Goal: Task Accomplishment & Management: Complete application form

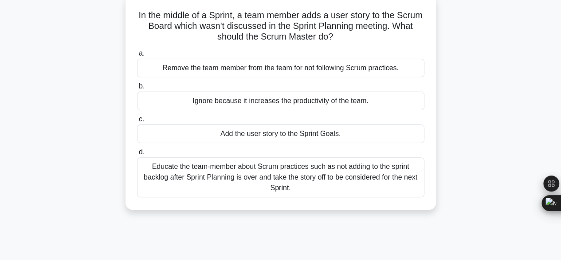
scroll to position [55, 0]
click at [281, 178] on div "Educate the team-member about Scrum practices such as not adding to the sprint …" at bounding box center [281, 177] width 288 height 40
click at [137, 154] on input "d. Educate the team-member about Scrum practices such as not adding to the spri…" at bounding box center [137, 152] width 0 height 6
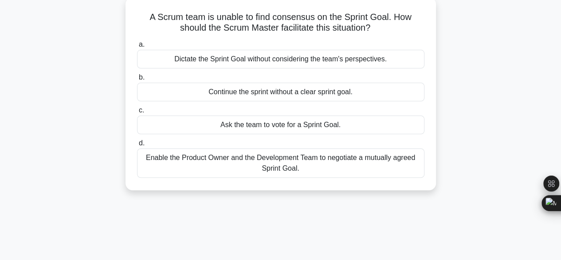
scroll to position [0, 0]
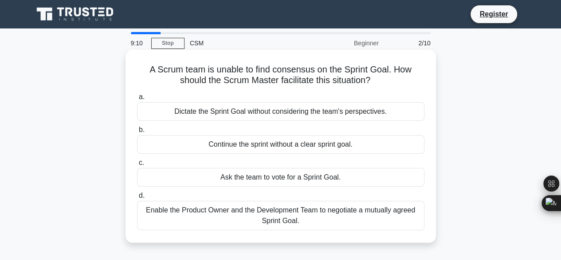
click at [365, 220] on div "Enable the Product Owner and the Development Team to negotiate a mutually agree…" at bounding box center [281, 215] width 288 height 29
click at [137, 198] on input "d. Enable the Product Owner and the Development Team to negotiate a mutually ag…" at bounding box center [137, 196] width 0 height 6
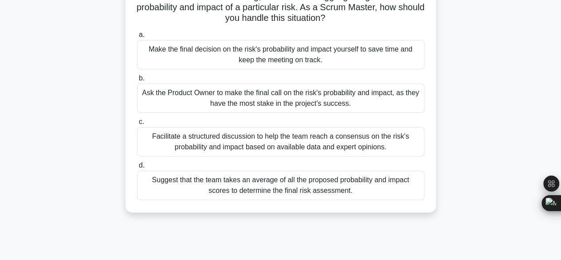
scroll to position [72, 0]
click at [367, 140] on div "Facilitate a structured discussion to help the team reach a consensus on the ri…" at bounding box center [281, 141] width 288 height 29
click at [137, 125] on input "c. Facilitate a structured discussion to help the team reach a consensus on the…" at bounding box center [137, 122] width 0 height 6
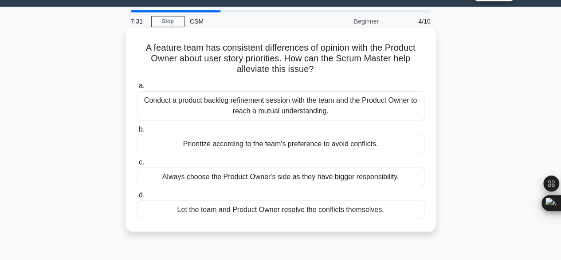
scroll to position [22, 0]
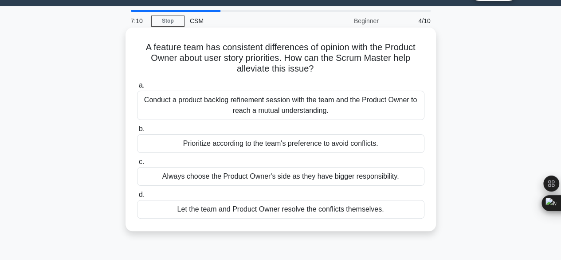
click at [338, 110] on div "Conduct a product backlog refinement session with the team and the Product Owne…" at bounding box center [281, 105] width 288 height 29
click at [137, 88] on input "a. Conduct a product backlog refinement session with the team and the Product O…" at bounding box center [137, 86] width 0 height 6
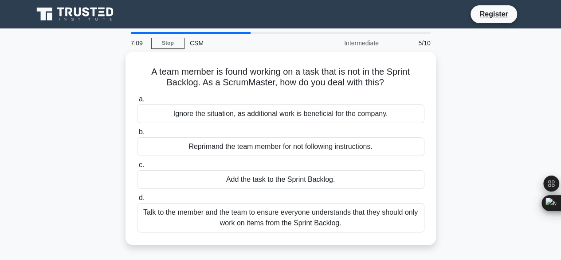
scroll to position [0, 0]
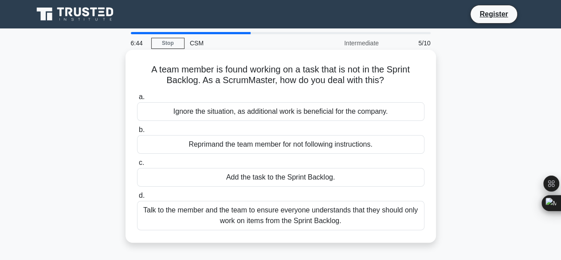
click at [364, 216] on div "Talk to the member and the team to ensure everyone understands that they should…" at bounding box center [281, 215] width 288 height 29
click at [137, 198] on input "d. Talk to the member and the team to ensure everyone understands that they sho…" at bounding box center [137, 196] width 0 height 6
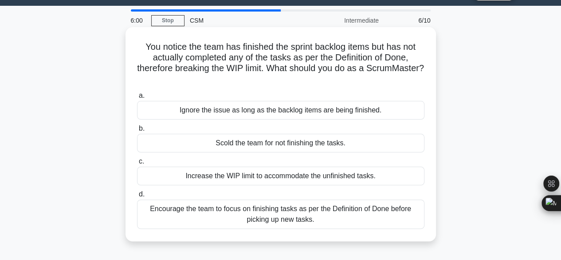
scroll to position [22, 0]
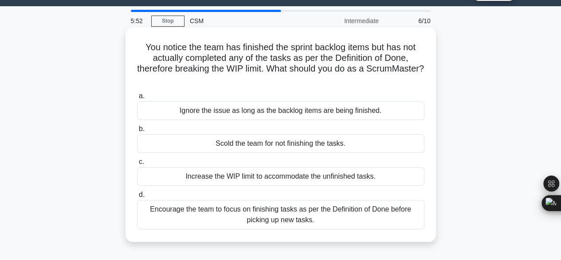
click at [367, 218] on div "Encourage the team to focus on finishing tasks as per the Definition of Done be…" at bounding box center [281, 214] width 288 height 29
click at [137, 197] on input "d. Encourage the team to focus on finishing tasks as per the Definition of Done…" at bounding box center [137, 195] width 0 height 6
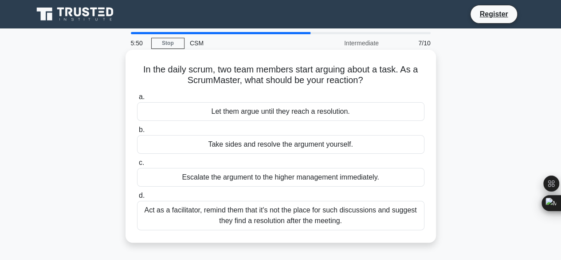
scroll to position [0, 0]
click at [369, 219] on div "Act as a facilitator, remind them that it's not the place for such discussions …" at bounding box center [281, 215] width 288 height 29
click at [137, 198] on input "d. Act as a facilitator, remind them that it's not the place for such discussio…" at bounding box center [137, 196] width 0 height 6
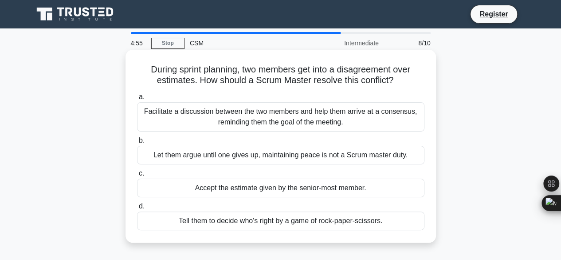
click at [284, 119] on div "Facilitate a discussion between the two members and help them arrive at a conse…" at bounding box center [281, 116] width 288 height 29
click at [137, 100] on input "a. Facilitate a discussion between the two members and help them arrive at a co…" at bounding box center [137, 97] width 0 height 6
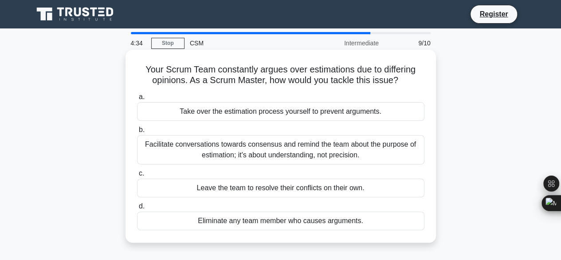
click at [375, 156] on div "Facilitate conversations towards consensus and remind the team about the purpos…" at bounding box center [281, 149] width 288 height 29
click at [137, 133] on input "b. Facilitate conversations towards consensus and remind the team about the pur…" at bounding box center [137, 130] width 0 height 6
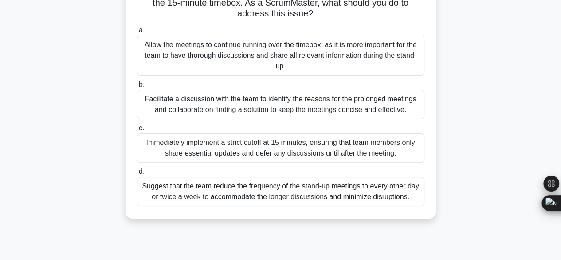
scroll to position [81, 0]
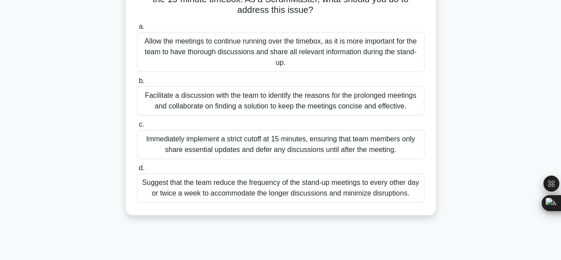
click at [269, 106] on div "Facilitate a discussion with the team to identify the reasons for the prolonged…" at bounding box center [281, 100] width 288 height 29
click at [137, 84] on input "b. Facilitate a discussion with the team to identify the reasons for the prolon…" at bounding box center [137, 81] width 0 height 6
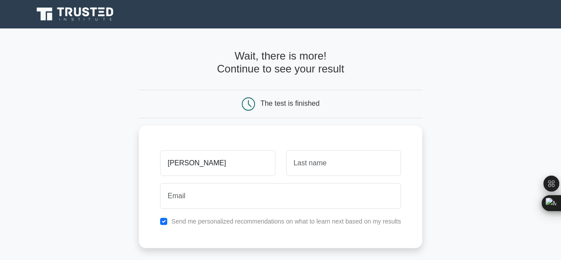
type input "[PERSON_NAME]"
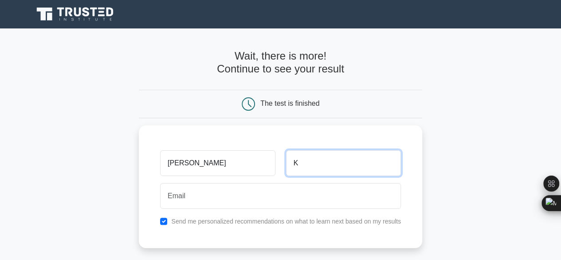
type input "K"
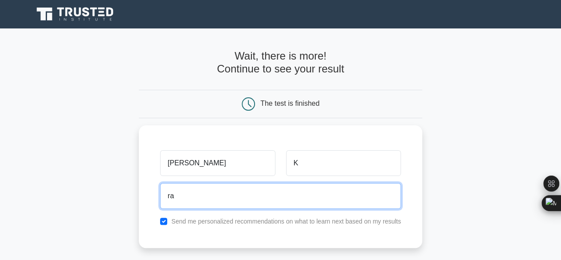
type input "r"
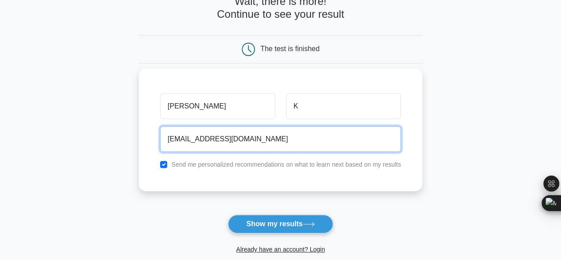
type input "[EMAIL_ADDRESS][DOMAIN_NAME]"
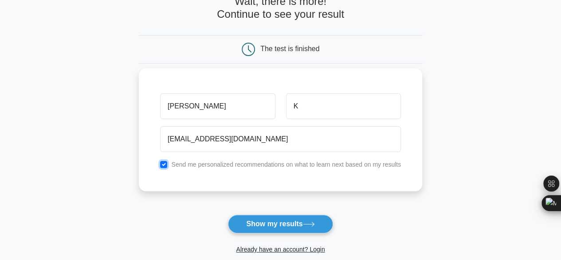
click at [163, 161] on input "checkbox" at bounding box center [163, 164] width 7 height 7
checkbox input "false"
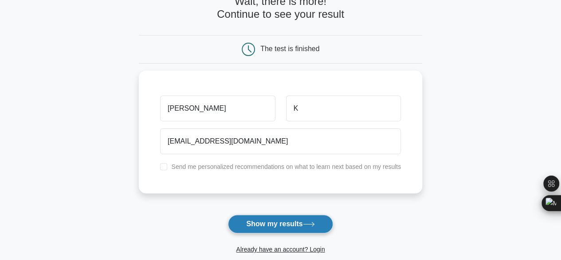
click at [285, 222] on button "Show my results" at bounding box center [280, 223] width 105 height 19
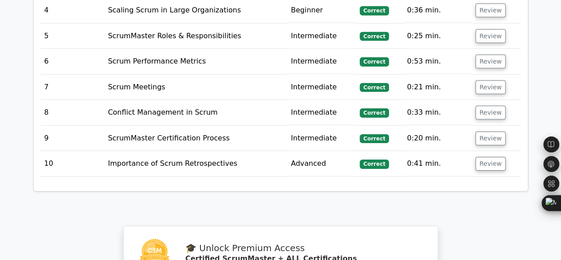
scroll to position [1354, 0]
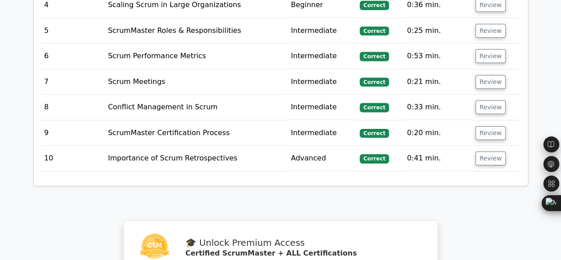
click at [272, 146] on td "Importance of Scrum Retrospectives" at bounding box center [195, 158] width 183 height 25
click at [483, 151] on button "Review" at bounding box center [491, 158] width 30 height 14
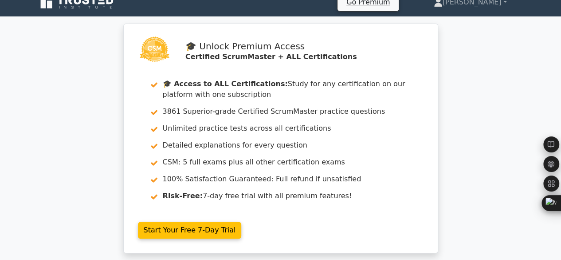
scroll to position [0, 0]
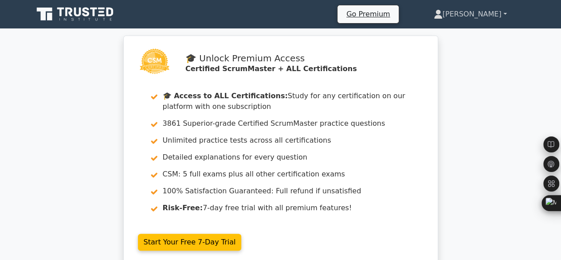
click at [500, 15] on link "[PERSON_NAME]" at bounding box center [471, 14] width 116 height 18
